Goal: Transaction & Acquisition: Purchase product/service

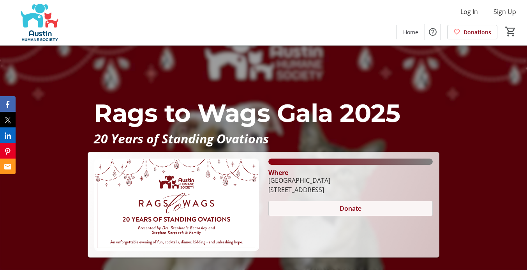
click at [326, 206] on span at bounding box center [350, 208] width 163 height 19
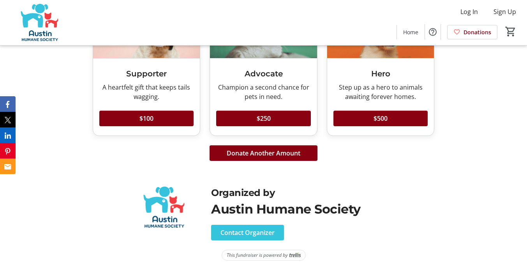
scroll to position [1260, 0]
